Goal: Task Accomplishment & Management: Complete application form

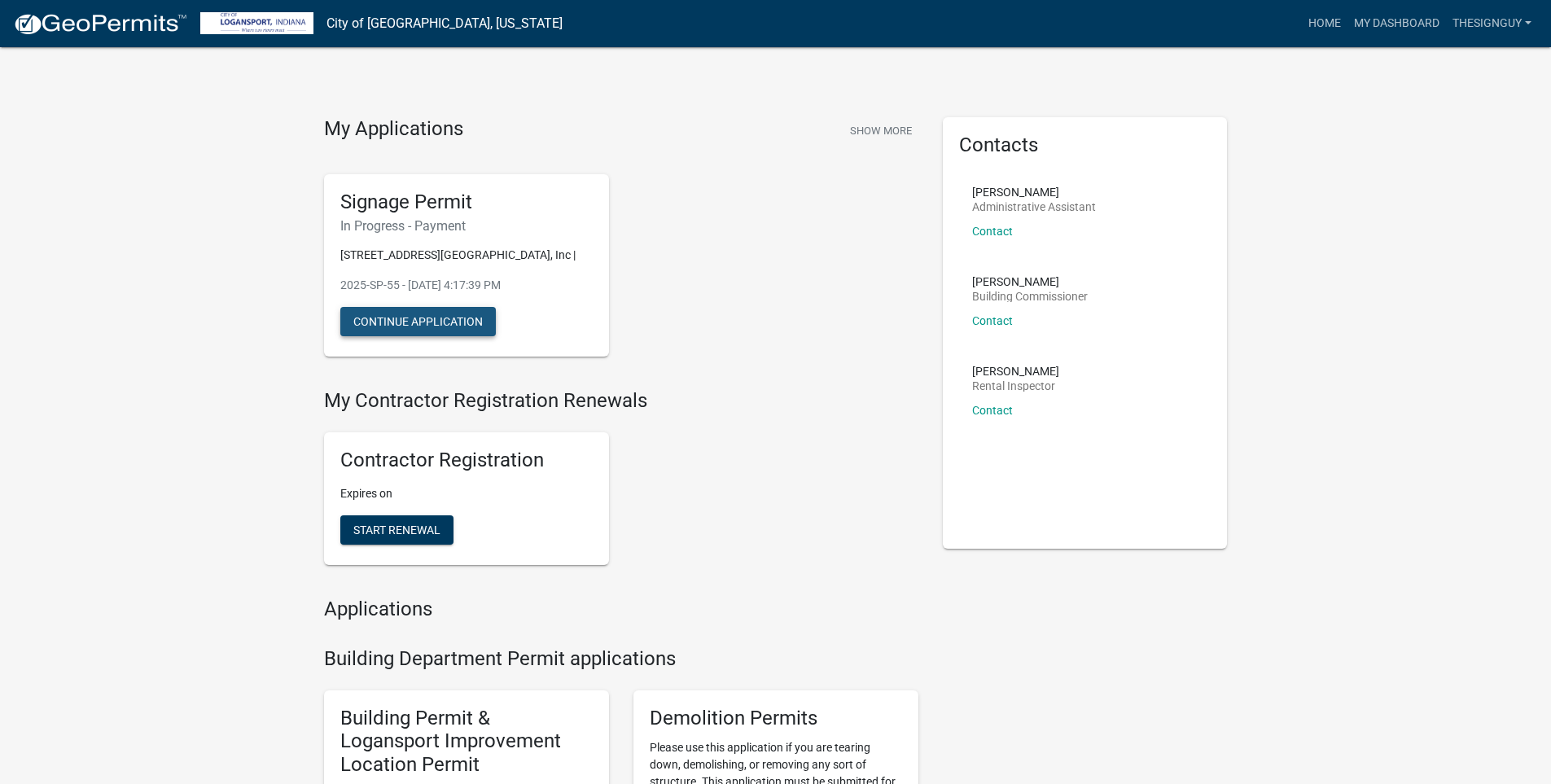
click at [442, 321] on button "Continue Application" at bounding box center [418, 321] width 156 height 29
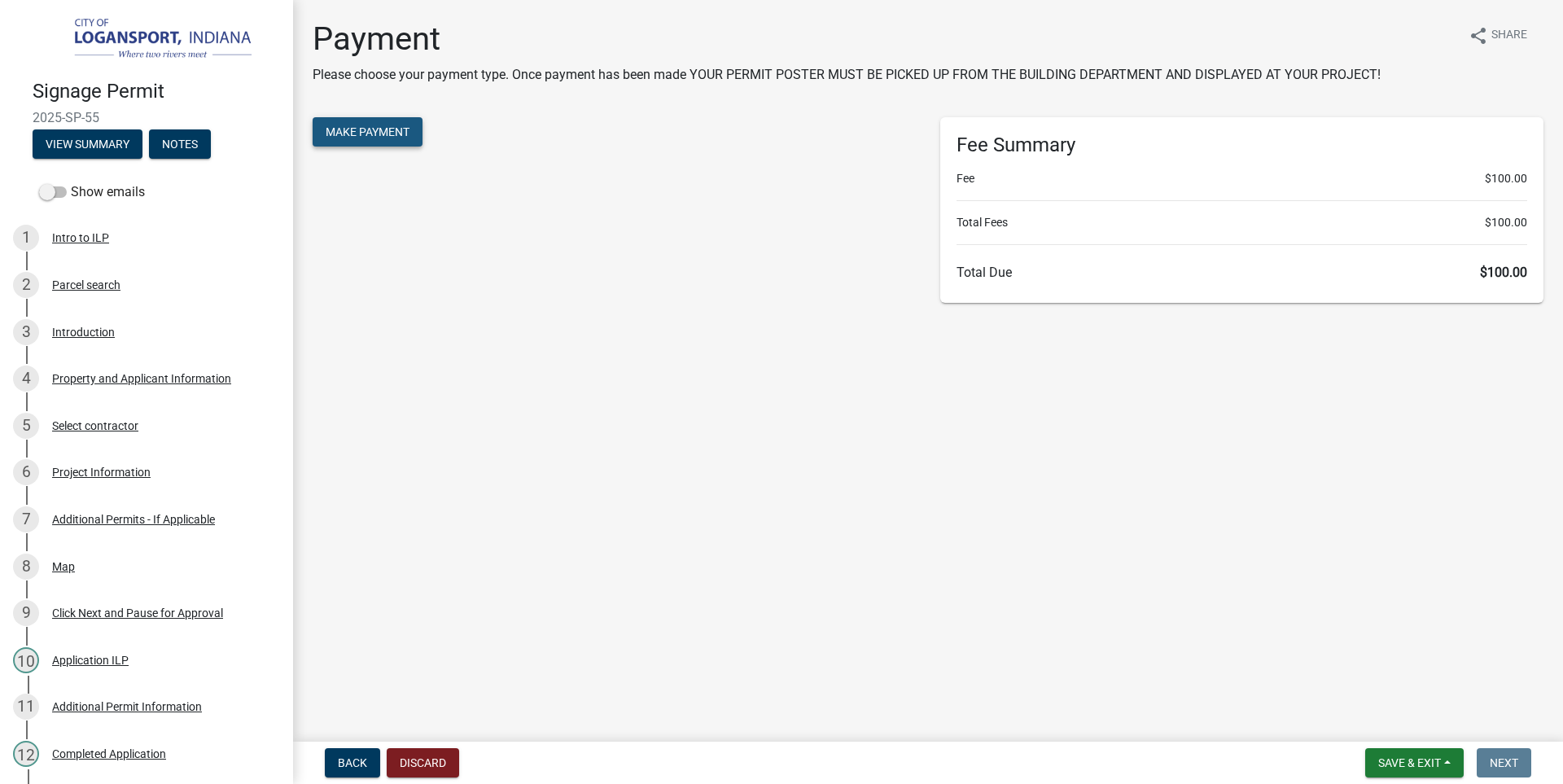
click at [409, 119] on button "Make Payment" at bounding box center [367, 131] width 110 height 29
click at [371, 127] on span "Make Payment" at bounding box center [367, 132] width 84 height 13
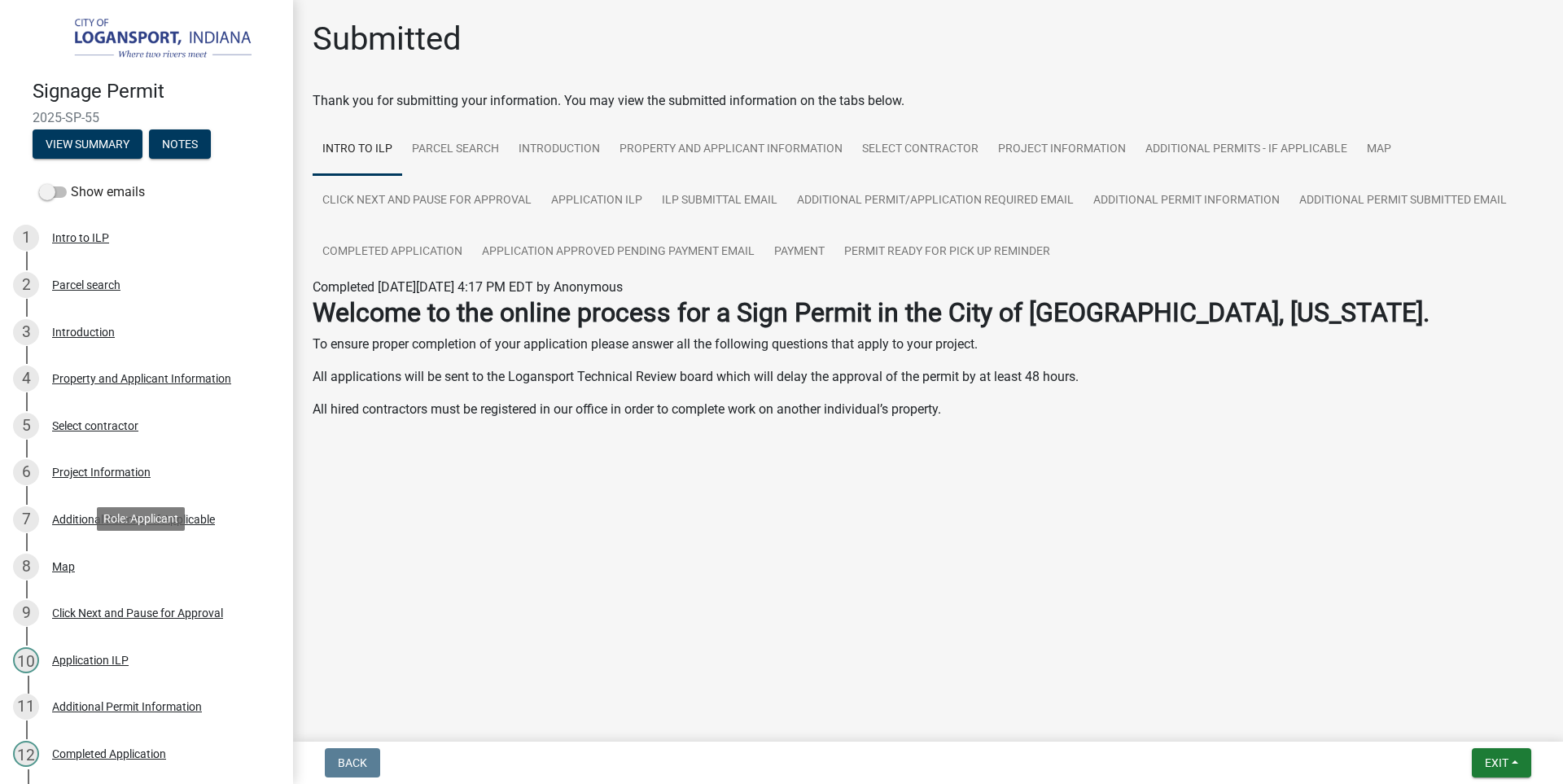
scroll to position [330, 0]
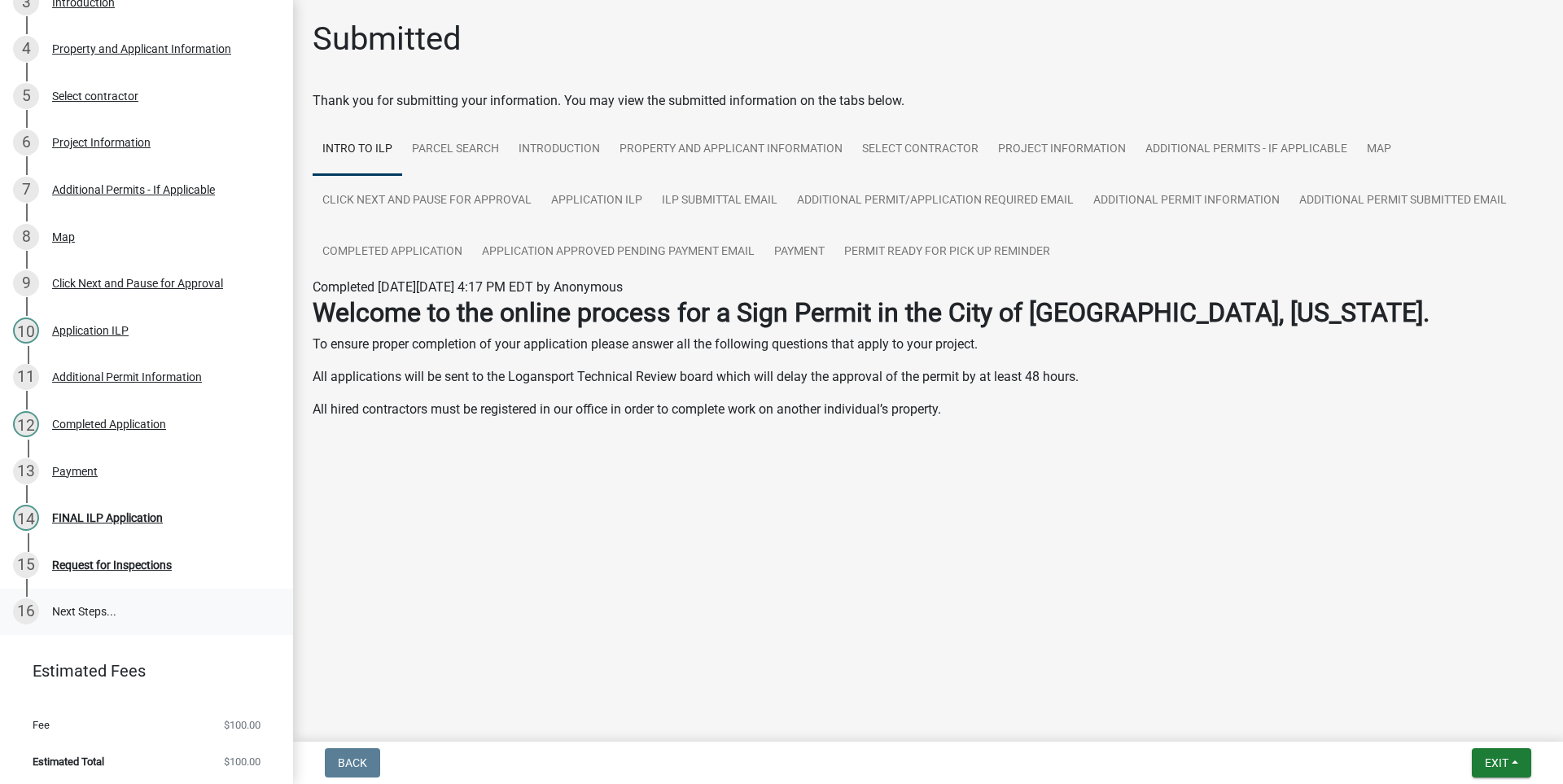
click at [83, 601] on link "16 Next Steps..." at bounding box center [146, 613] width 293 height 47
click at [1516, 758] on button "Exit" at bounding box center [1501, 762] width 60 height 29
click at [1457, 717] on button "Save & Exit" at bounding box center [1466, 720] width 130 height 39
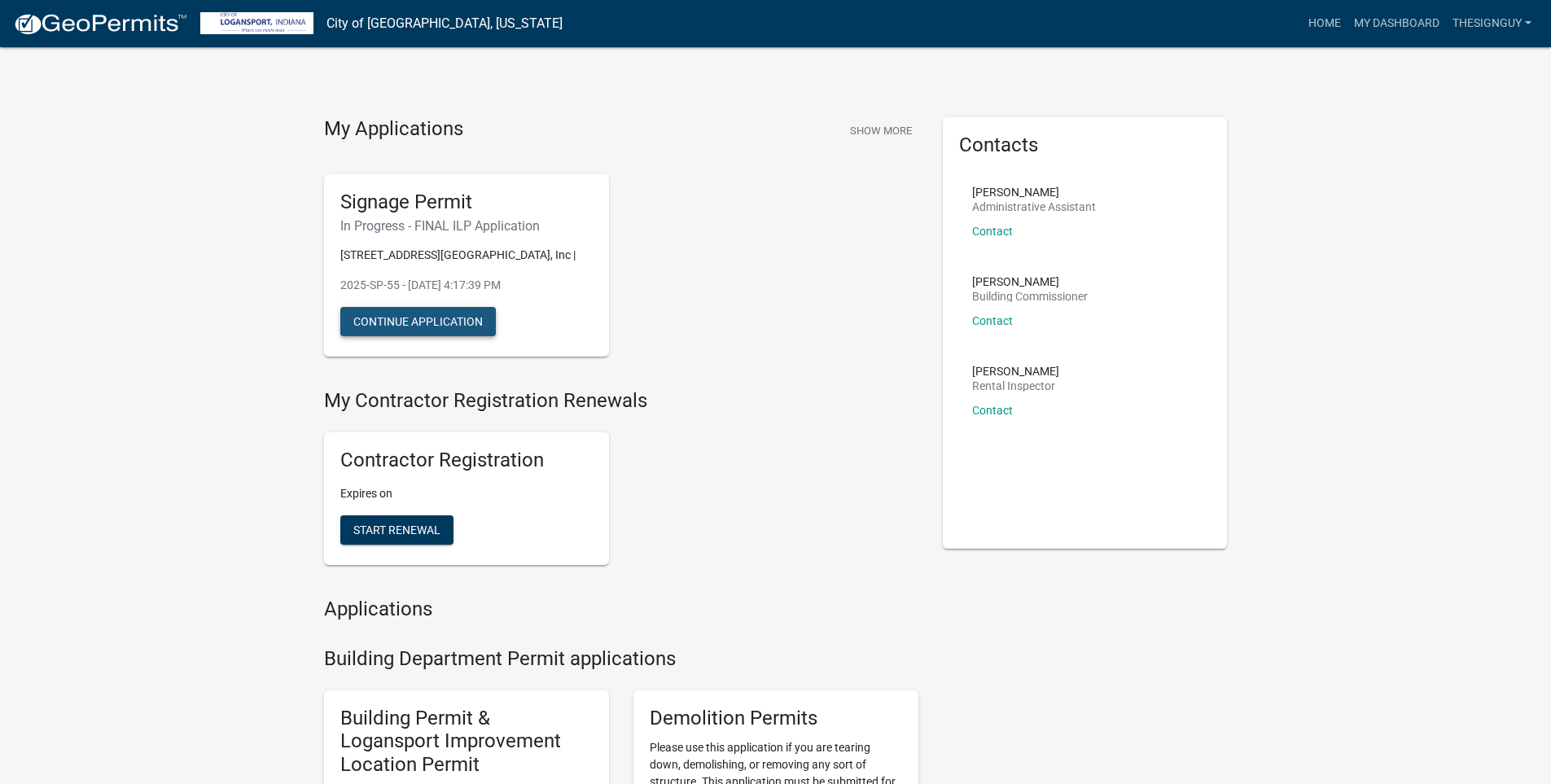
click at [403, 315] on button "Continue Application" at bounding box center [418, 321] width 156 height 29
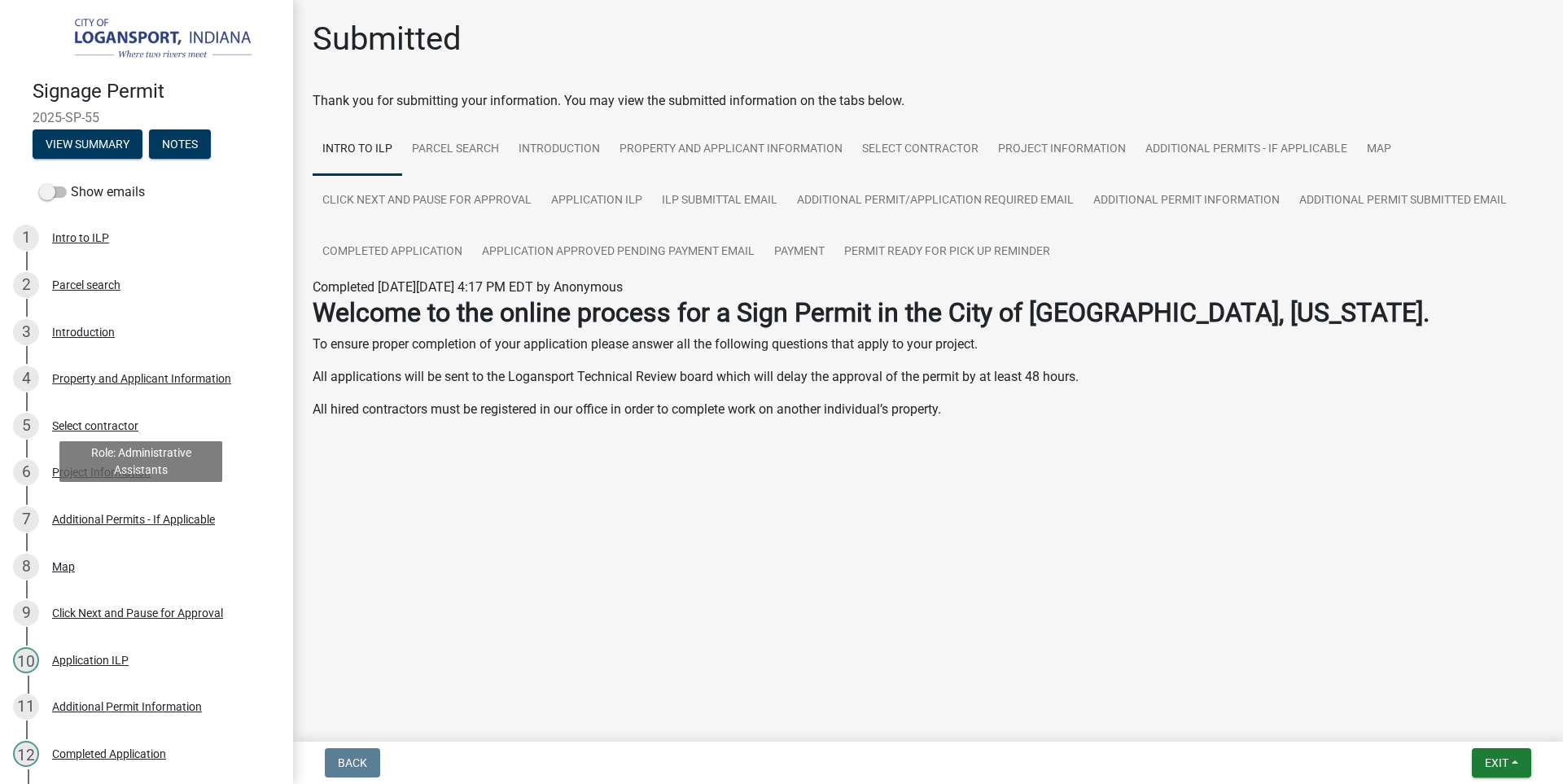
scroll to position [330, 0]
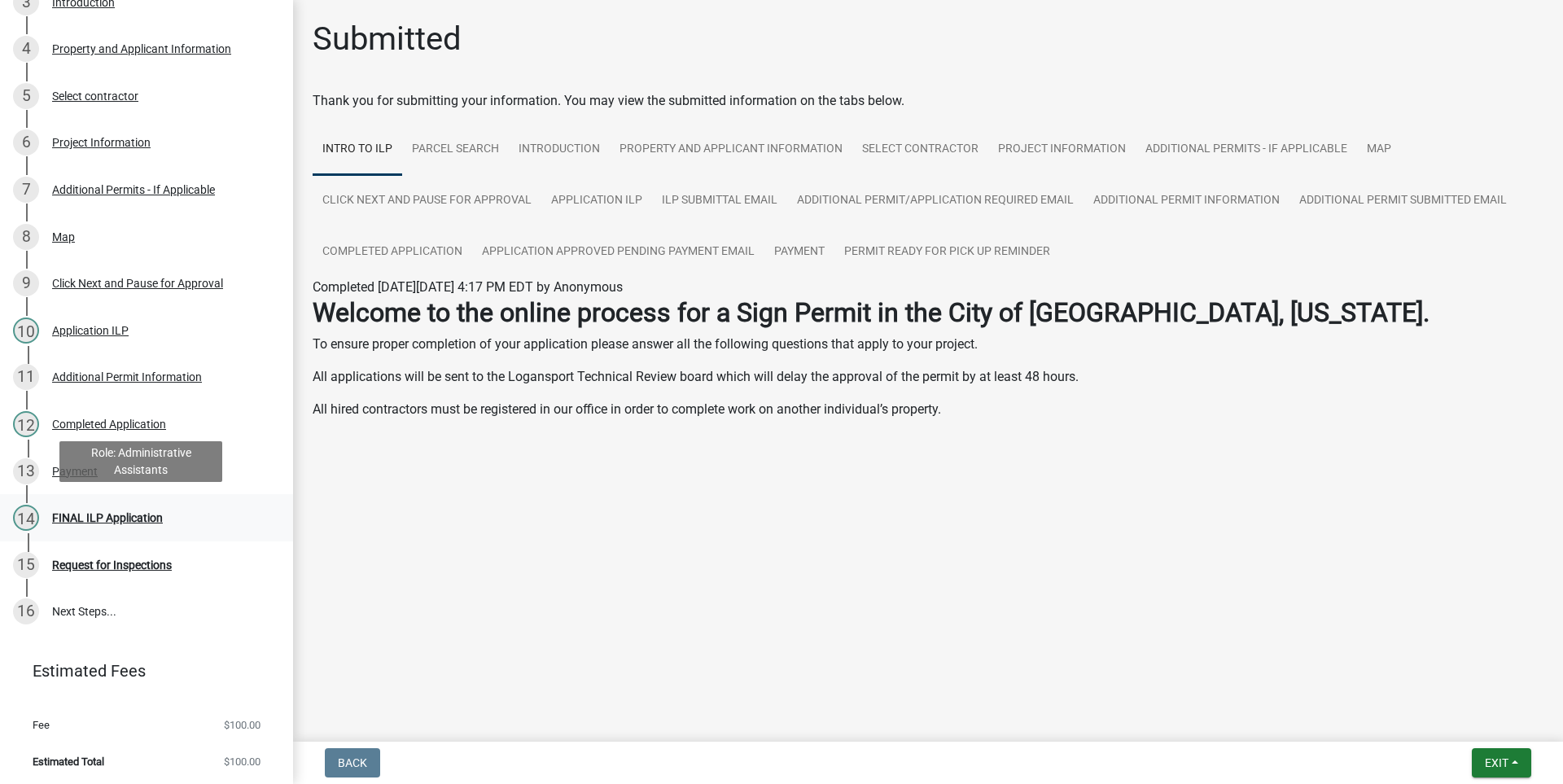
click at [98, 512] on div "FINAL ILP Application" at bounding box center [107, 517] width 111 height 11
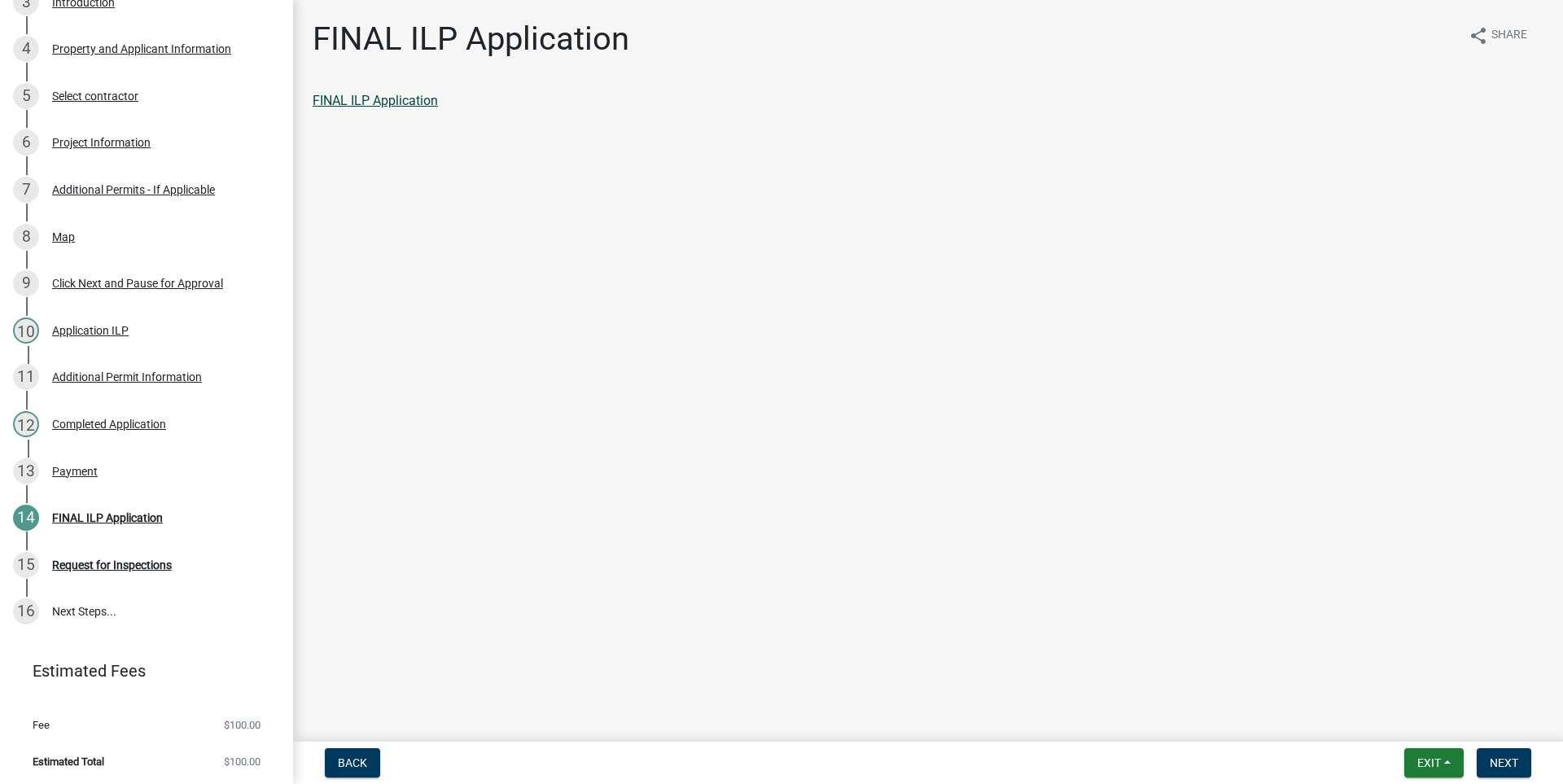
click at [377, 98] on link "FINAL ILP Application" at bounding box center [375, 101] width 126 height 16
click at [410, 153] on main "FINAL ILP Application share Share FINAL ILP Application" at bounding box center [927, 367] width 1270 height 735
click at [360, 72] on div "FINAL ILP Application share Share FINAL ILP Application" at bounding box center [928, 72] width 1255 height 105
click at [328, 39] on h1 "FINAL ILP Application" at bounding box center [471, 39] width 316 height 39
click at [442, 33] on h1 "FINAL ILP Application" at bounding box center [471, 39] width 316 height 39
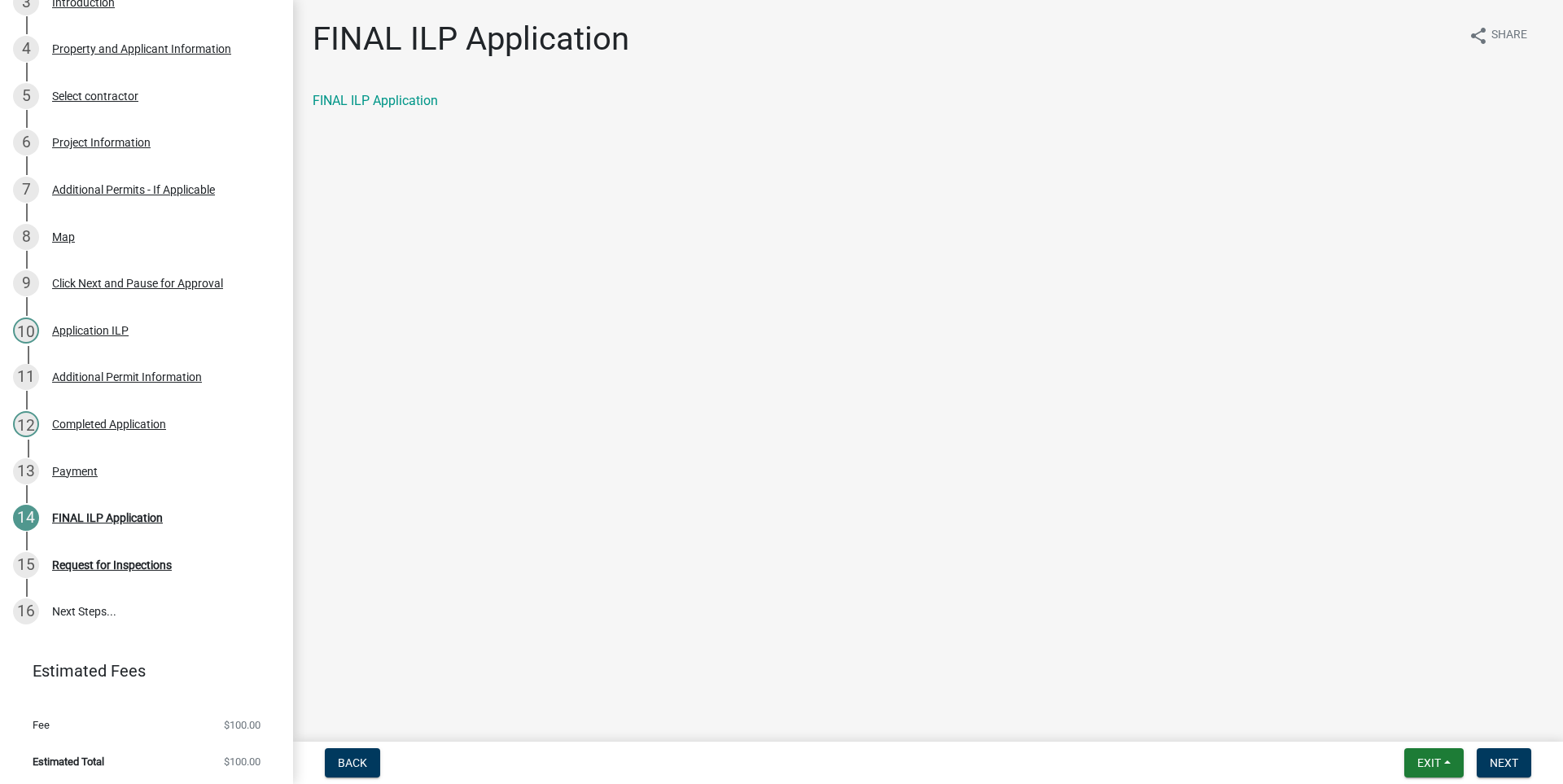
click at [606, 54] on h1 "FINAL ILP Application" at bounding box center [471, 39] width 316 height 39
drag, startPoint x: 416, startPoint y: 137, endPoint x: 694, endPoint y: 236, distance: 295.1
click at [455, 163] on main "FINAL ILP Application share Share FINAL ILP Application" at bounding box center [927, 367] width 1270 height 735
click at [91, 609] on link "16 Next Steps..." at bounding box center [146, 613] width 293 height 47
click at [368, 771] on button "Back" at bounding box center [352, 762] width 55 height 29
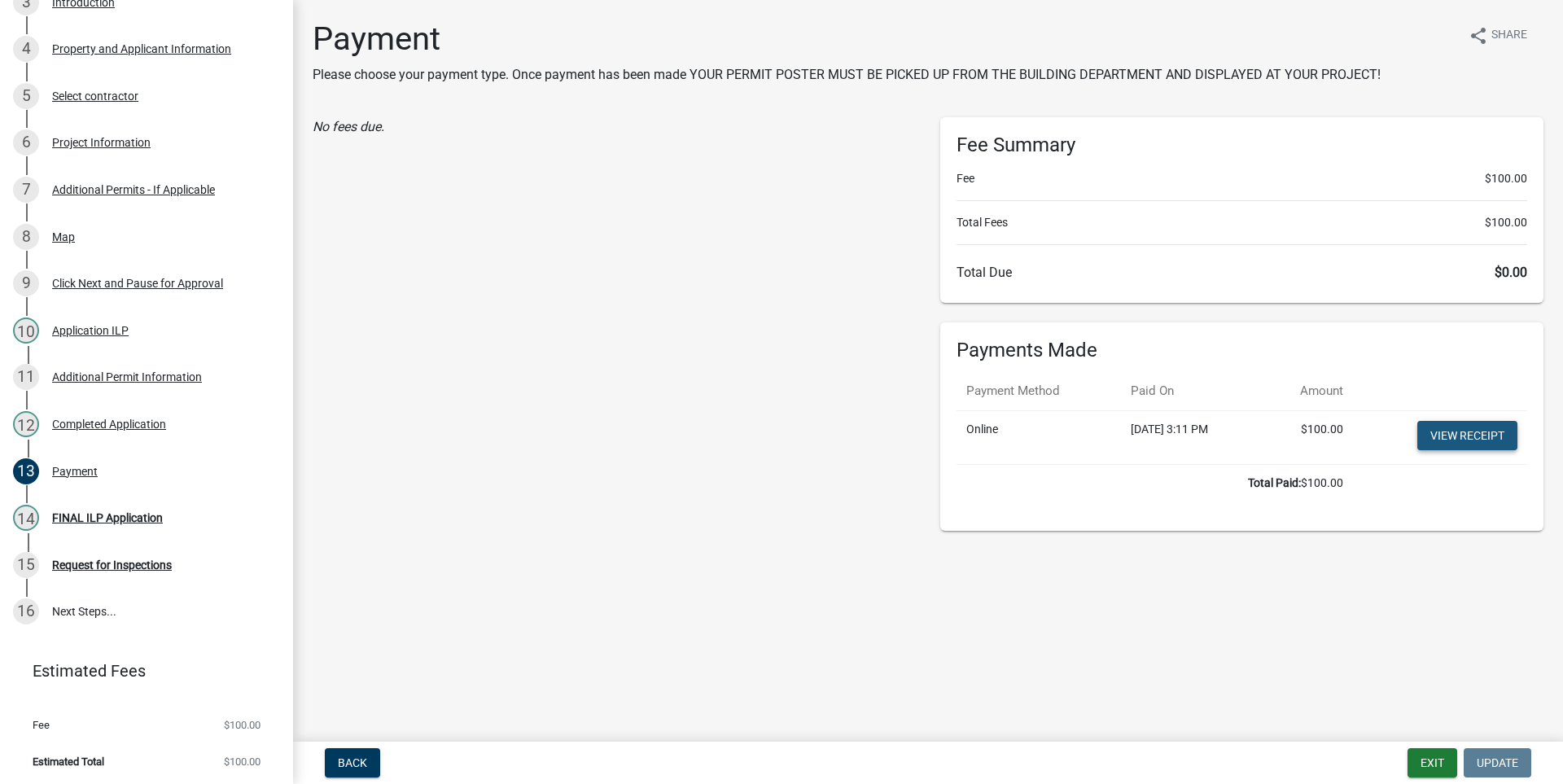
click at [1458, 431] on link "View receipt" at bounding box center [1467, 435] width 100 height 29
click at [461, 268] on div "No fees due." at bounding box center [614, 323] width 628 height 413
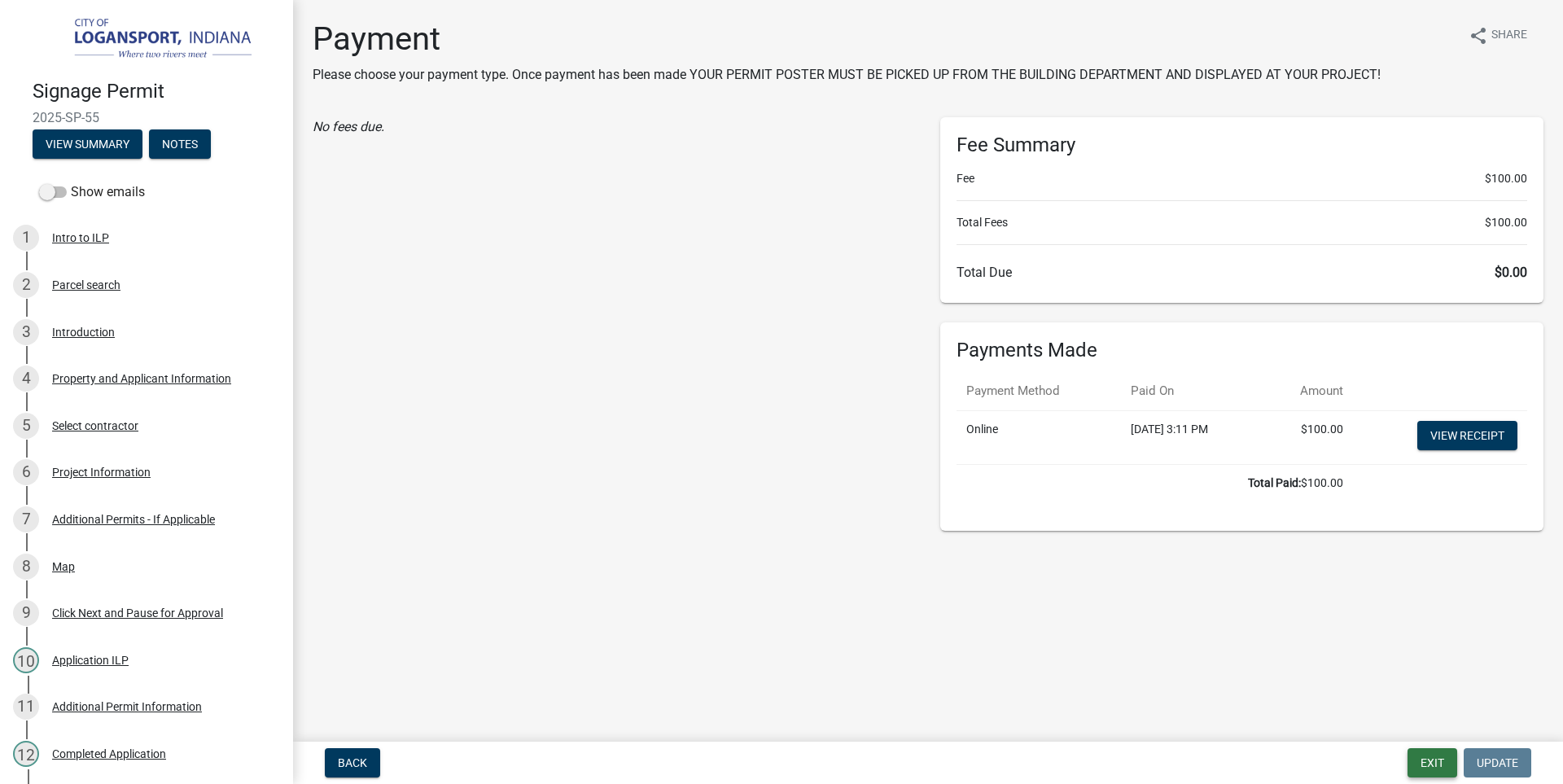
click at [1450, 760] on button "Exit" at bounding box center [1432, 762] width 49 height 29
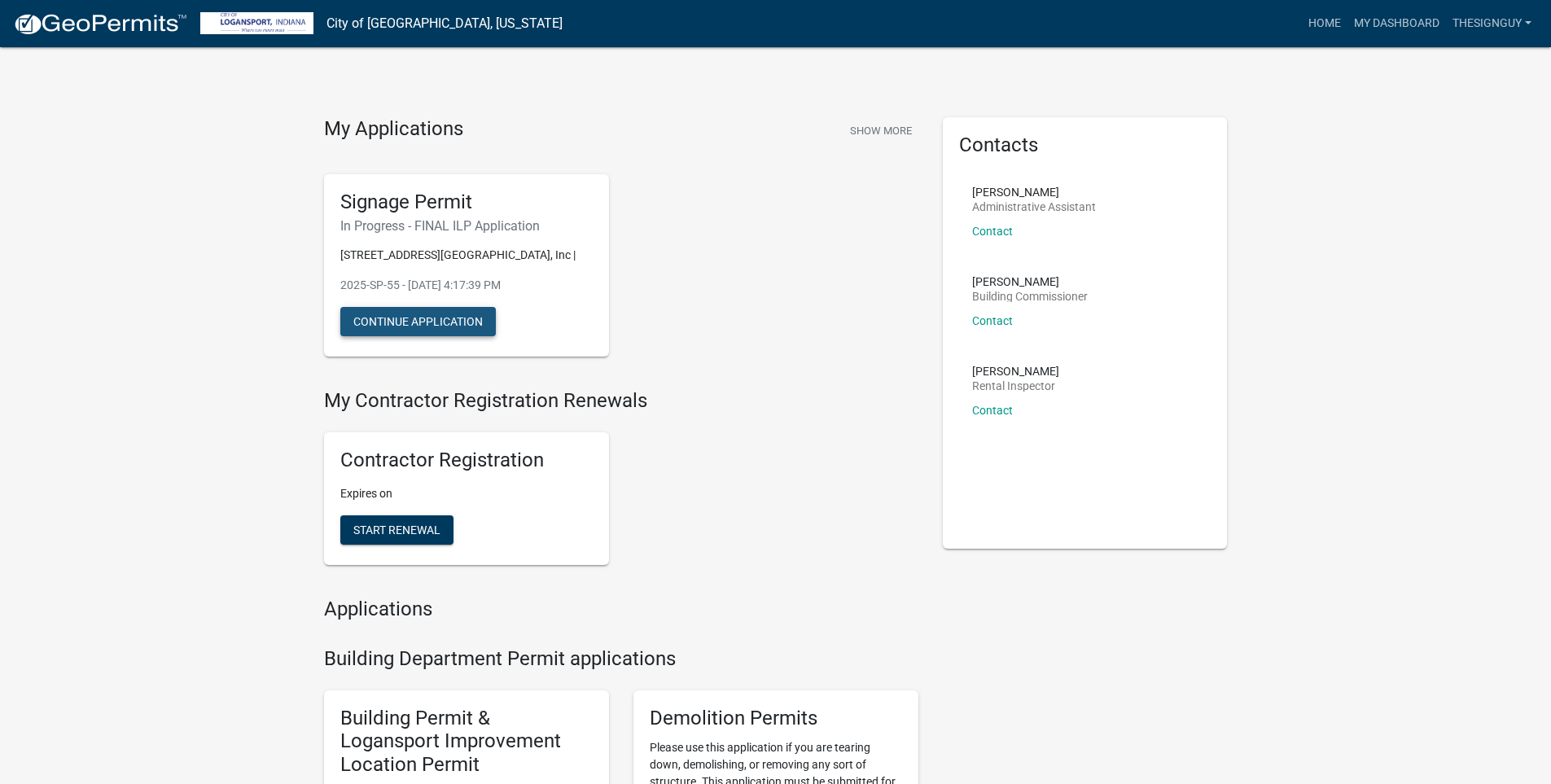
click at [414, 316] on button "Continue Application" at bounding box center [418, 321] width 156 height 29
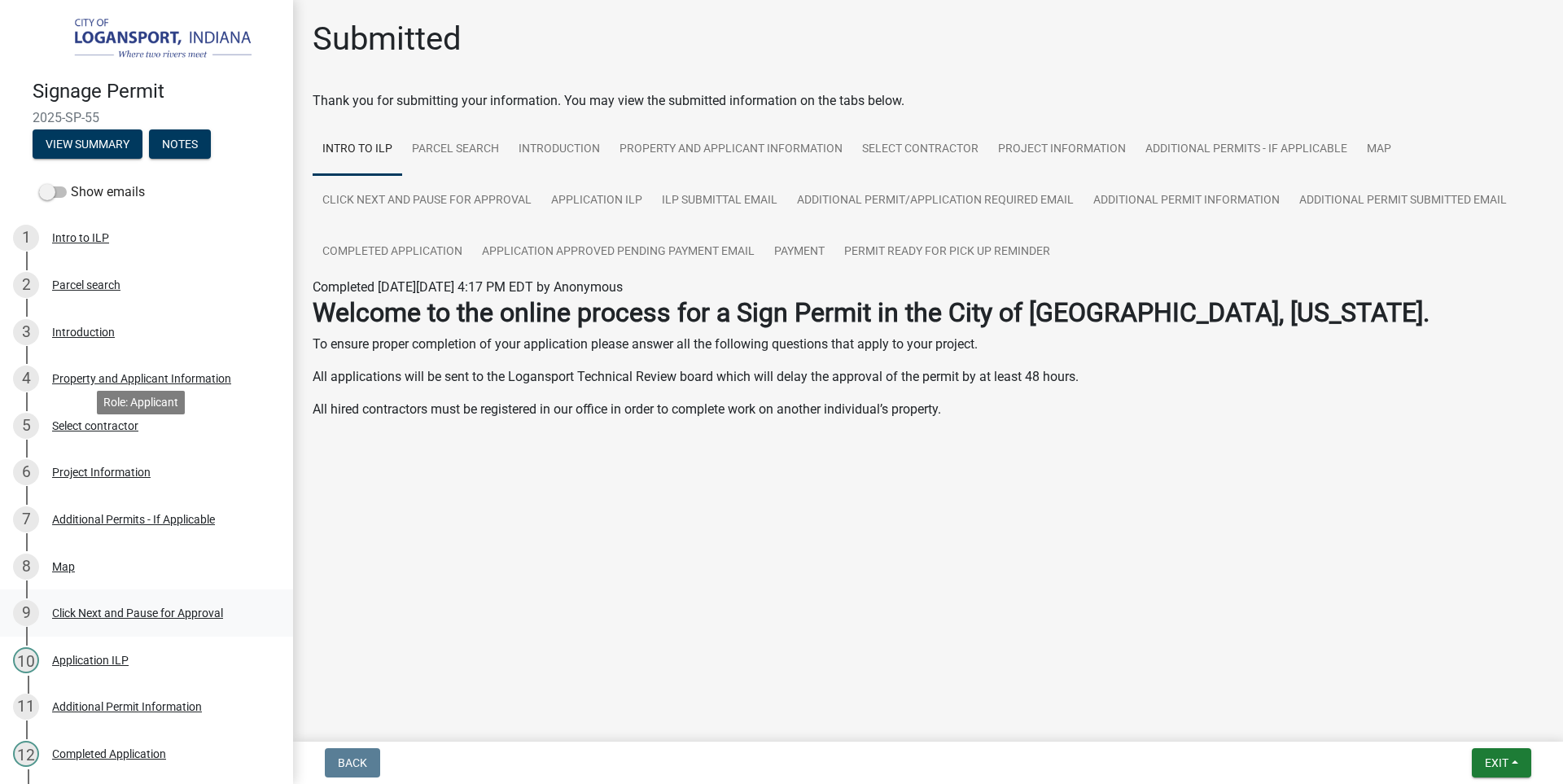
scroll to position [330, 0]
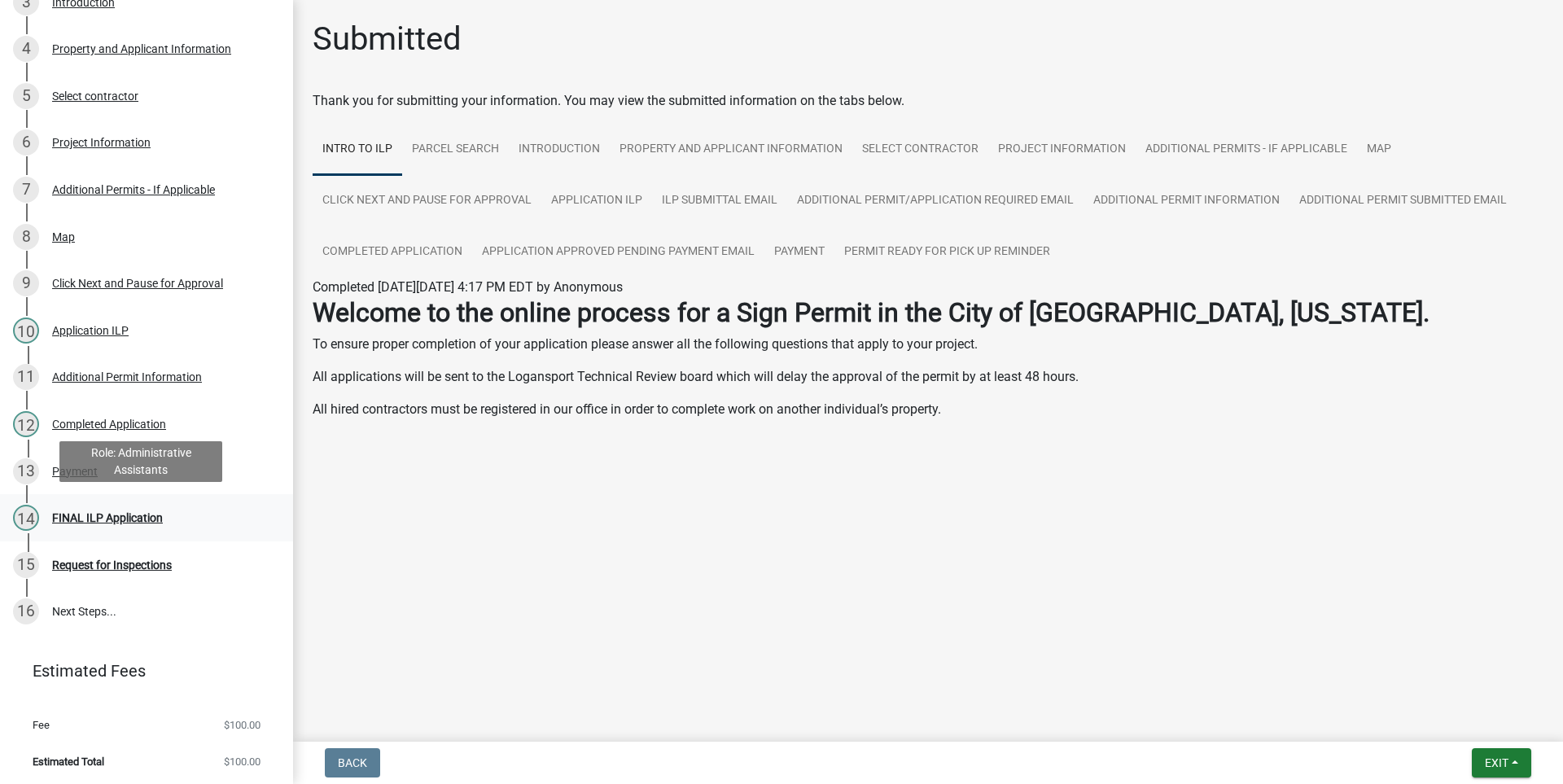
click at [74, 512] on div "FINAL ILP Application" at bounding box center [107, 517] width 111 height 11
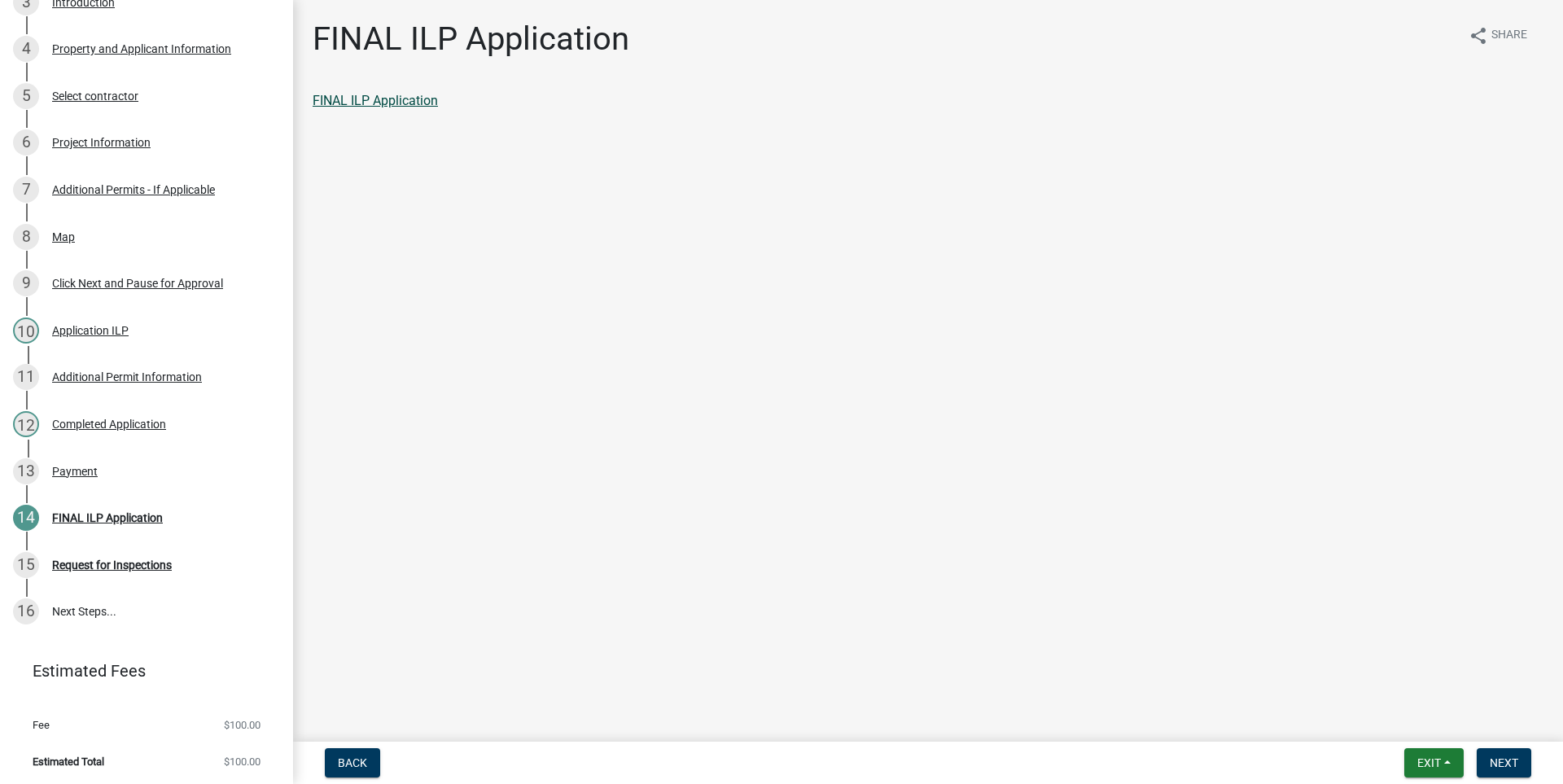
click at [380, 103] on link "FINAL ILP Application" at bounding box center [375, 101] width 126 height 16
click at [1431, 759] on span "Exit" at bounding box center [1429, 762] width 24 height 13
click at [1373, 713] on button "Save & Exit" at bounding box center [1399, 720] width 130 height 39
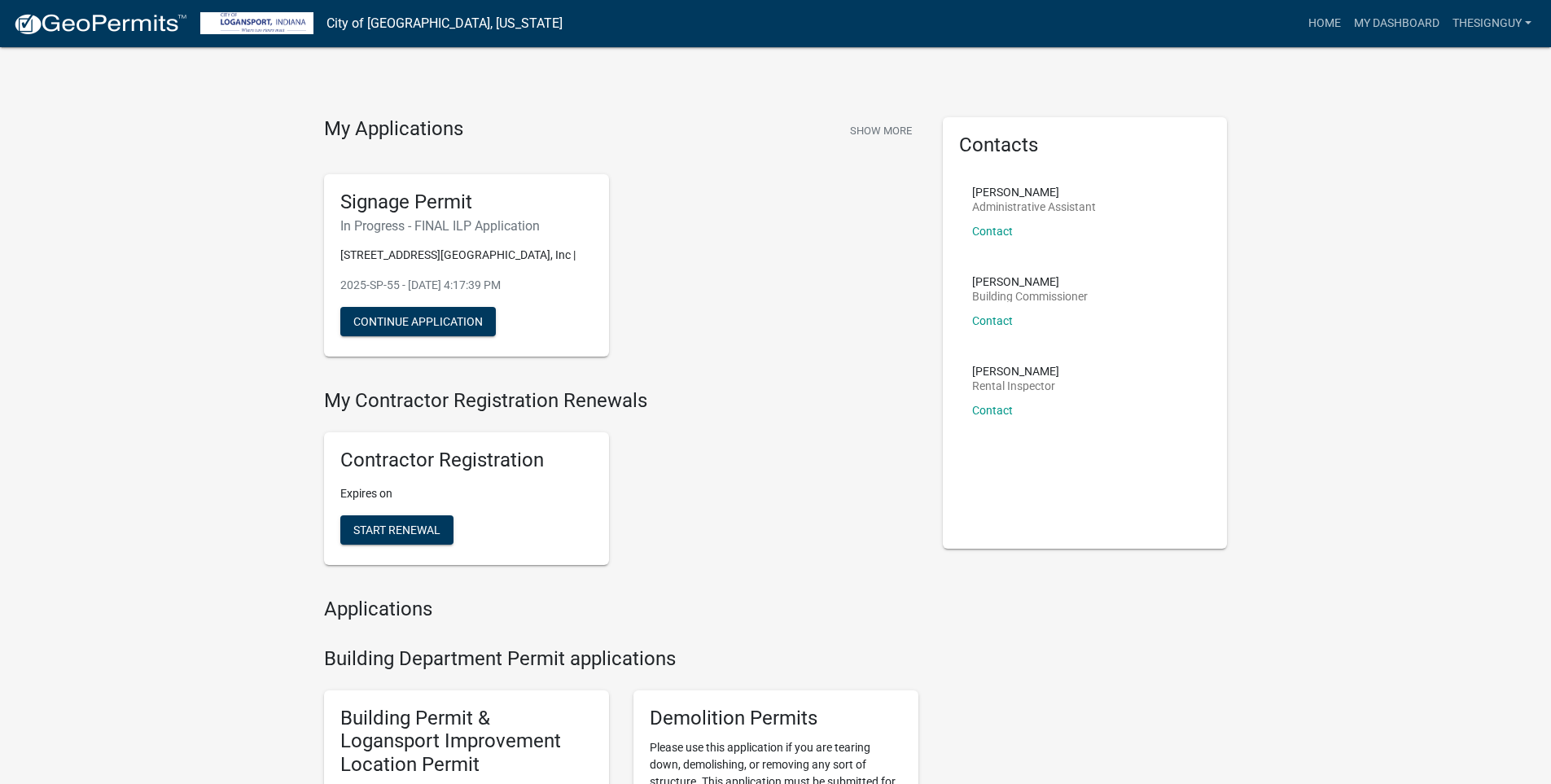
click at [408, 512] on div "Contractor Registration Expires on Start Renewal" at bounding box center [467, 498] width 285 height 133
click at [408, 522] on button "Start Renewal" at bounding box center [397, 529] width 113 height 29
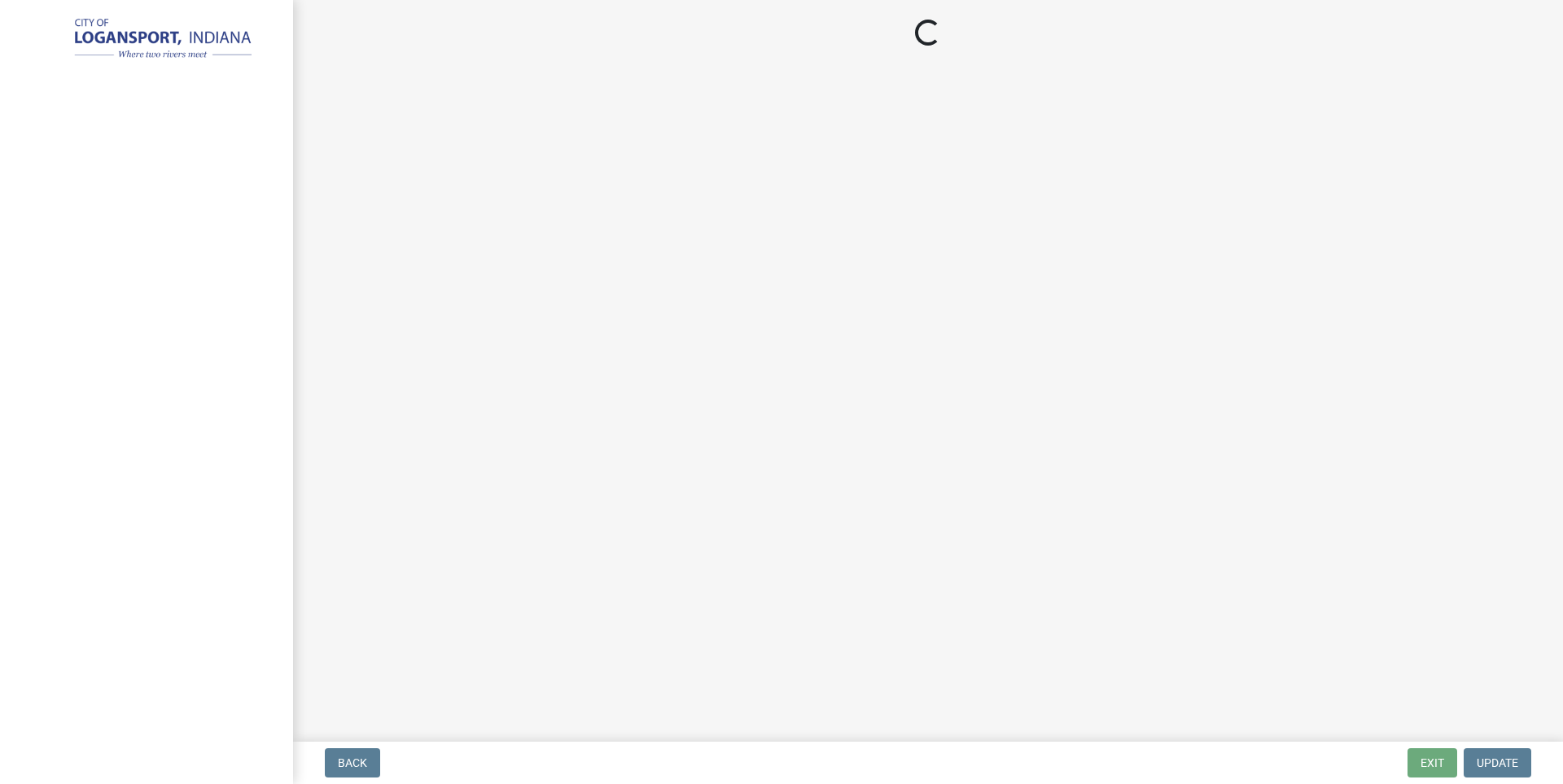
select select "IN"
